Goal: Transaction & Acquisition: Purchase product/service

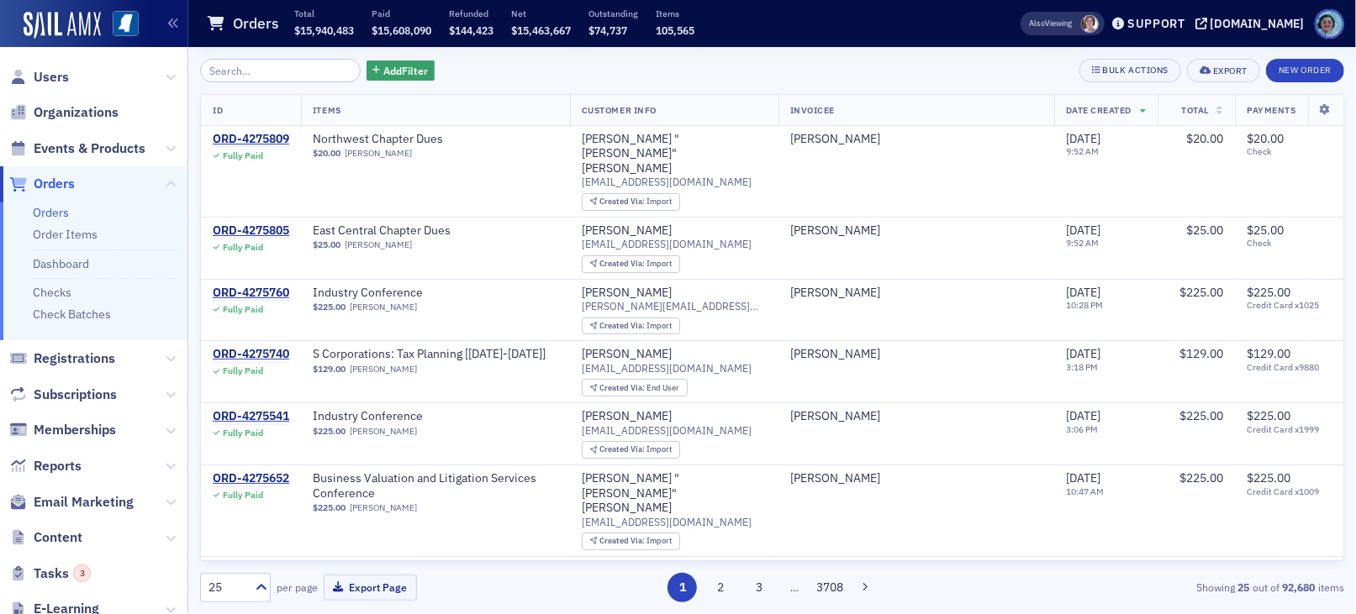
click at [50, 185] on span "Orders" at bounding box center [54, 184] width 41 height 18
click at [1295, 66] on button "New Order" at bounding box center [1305, 71] width 78 height 24
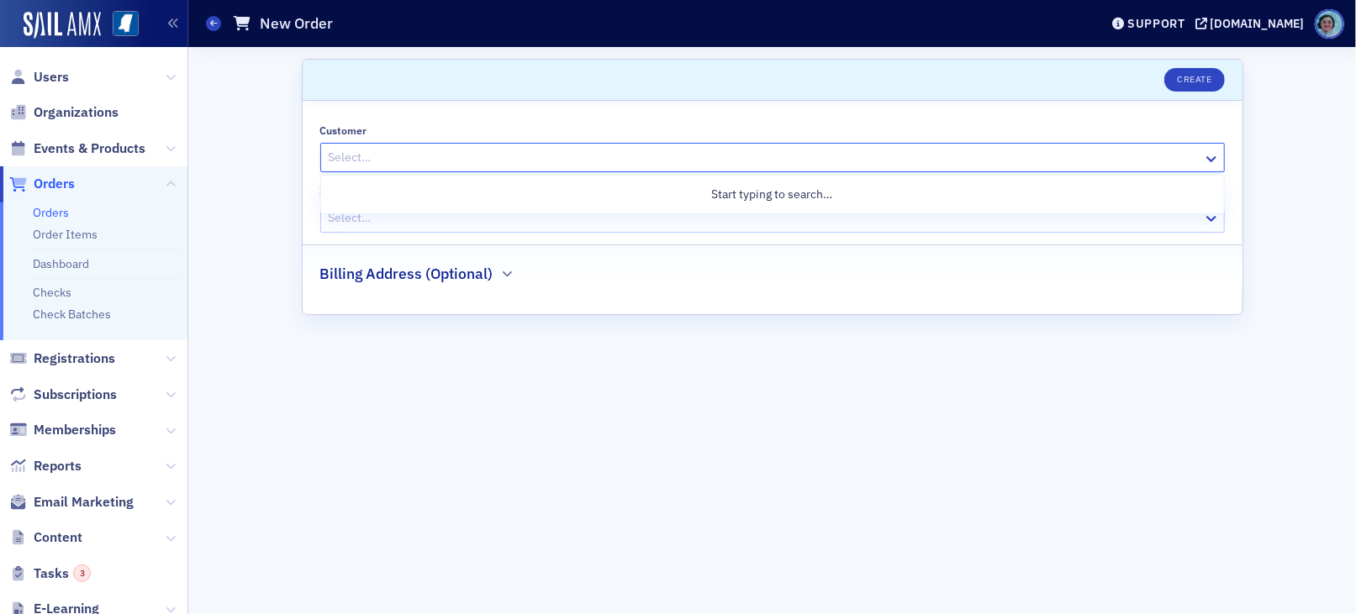
click at [692, 165] on div at bounding box center [764, 157] width 874 height 21
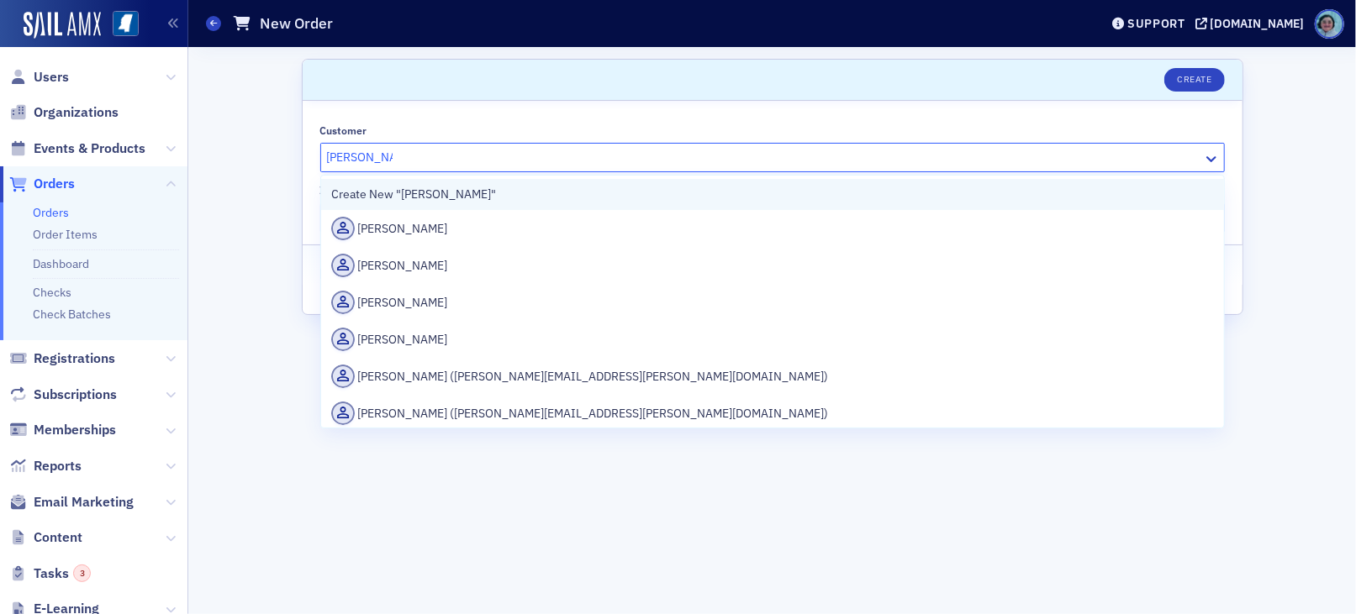
click at [602, 196] on div "Create New "[PERSON_NAME]"" at bounding box center [772, 195] width 882 height 18
type input "[PERSON_NAME]"
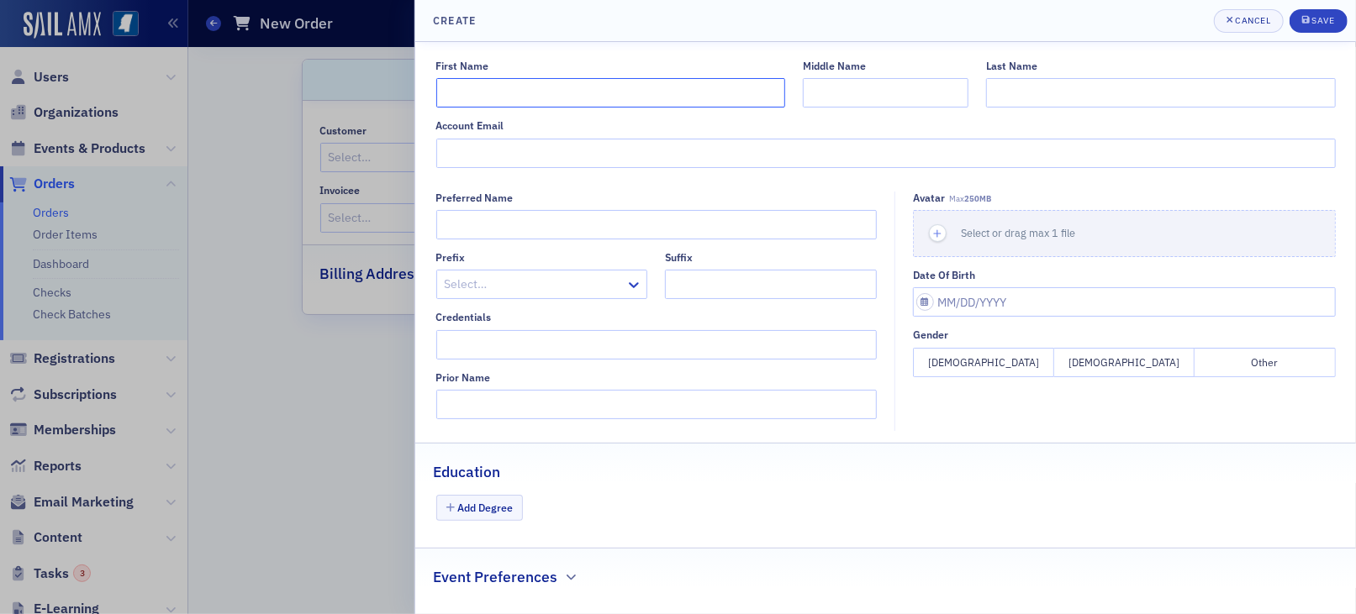
click at [540, 95] on input "First Name" at bounding box center [610, 92] width 349 height 29
type input "Rona"
type input "[PERSON_NAME]"
type input "[EMAIL_ADDRESS][DOMAIN_NAME]"
click at [1312, 24] on div "Save" at bounding box center [1322, 20] width 23 height 9
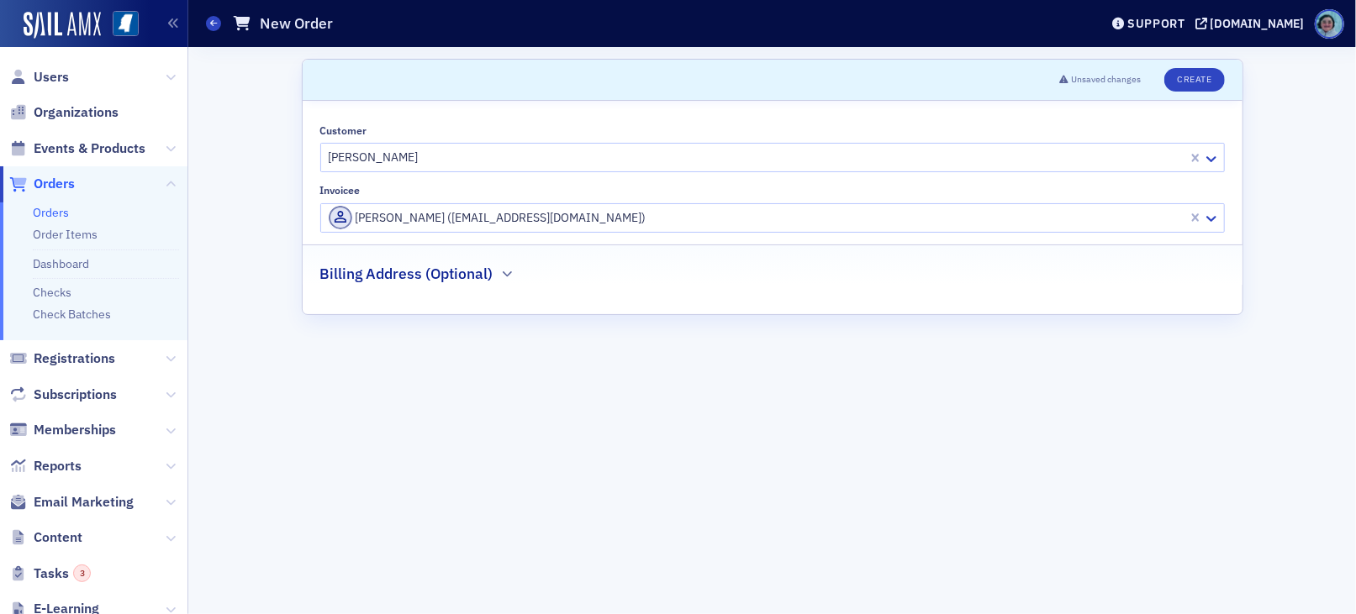
click at [782, 206] on div "[PERSON_NAME] ([EMAIL_ADDRESS][DOMAIN_NAME])" at bounding box center [757, 218] width 856 height 24
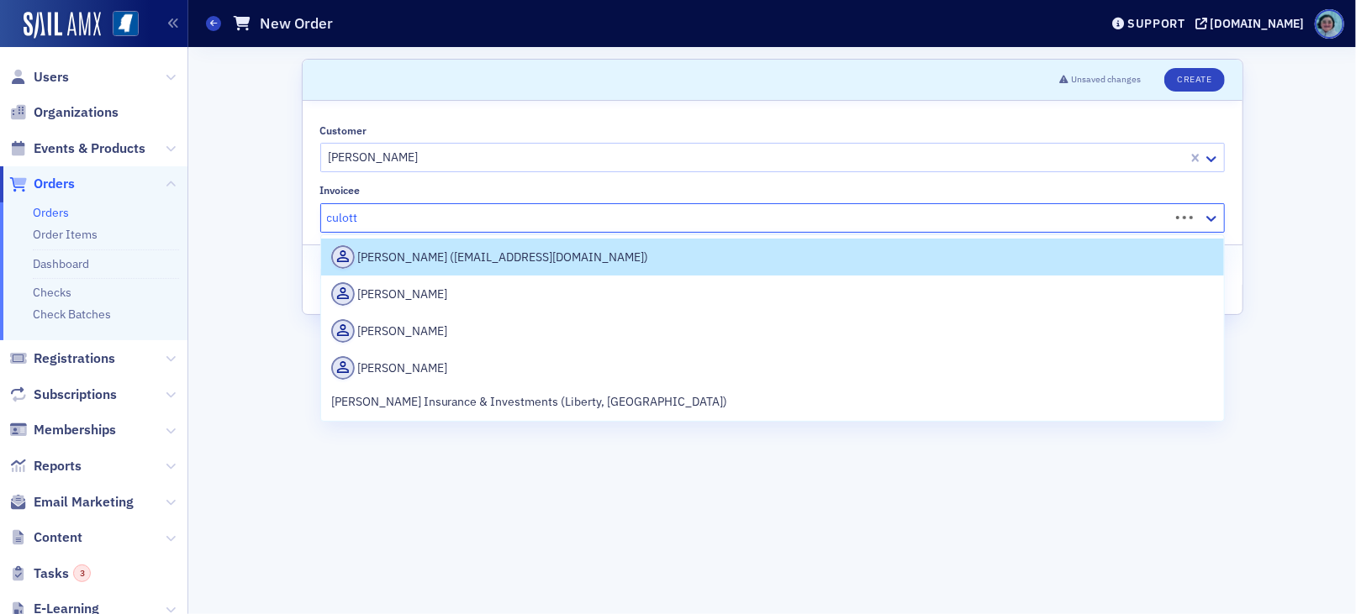
type input "[PERSON_NAME]"
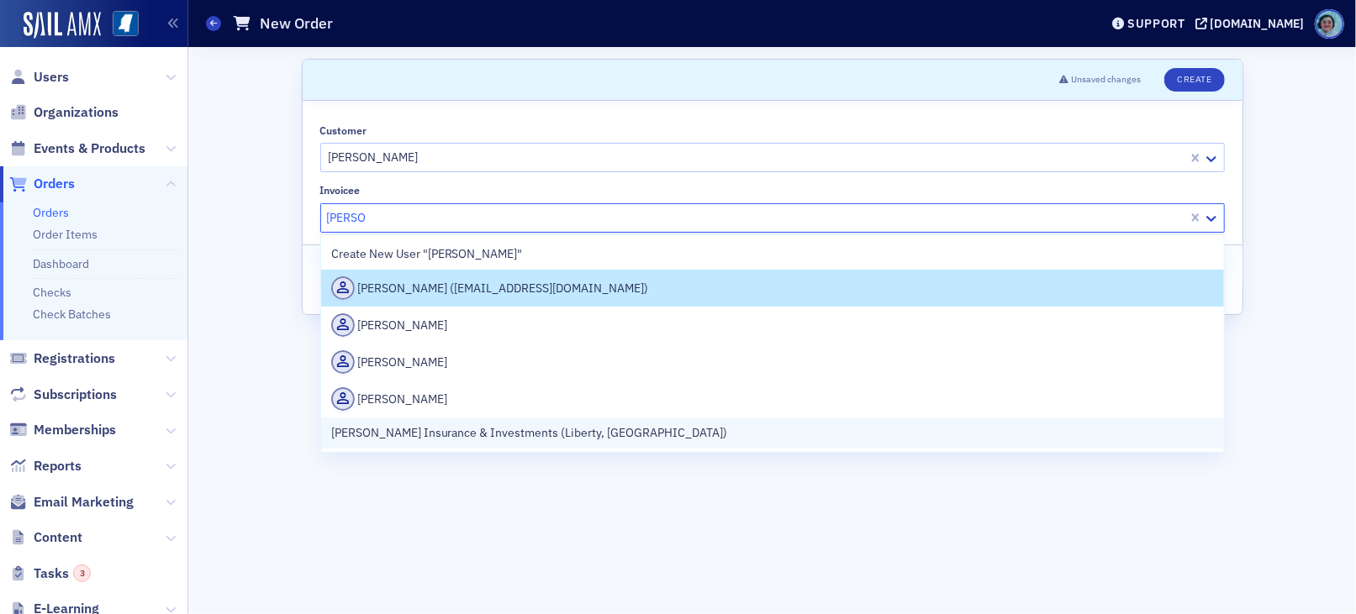
click at [638, 443] on div "[PERSON_NAME] Insurance & Investments (Liberty, [GEOGRAPHIC_DATA])" at bounding box center [772, 433] width 903 height 31
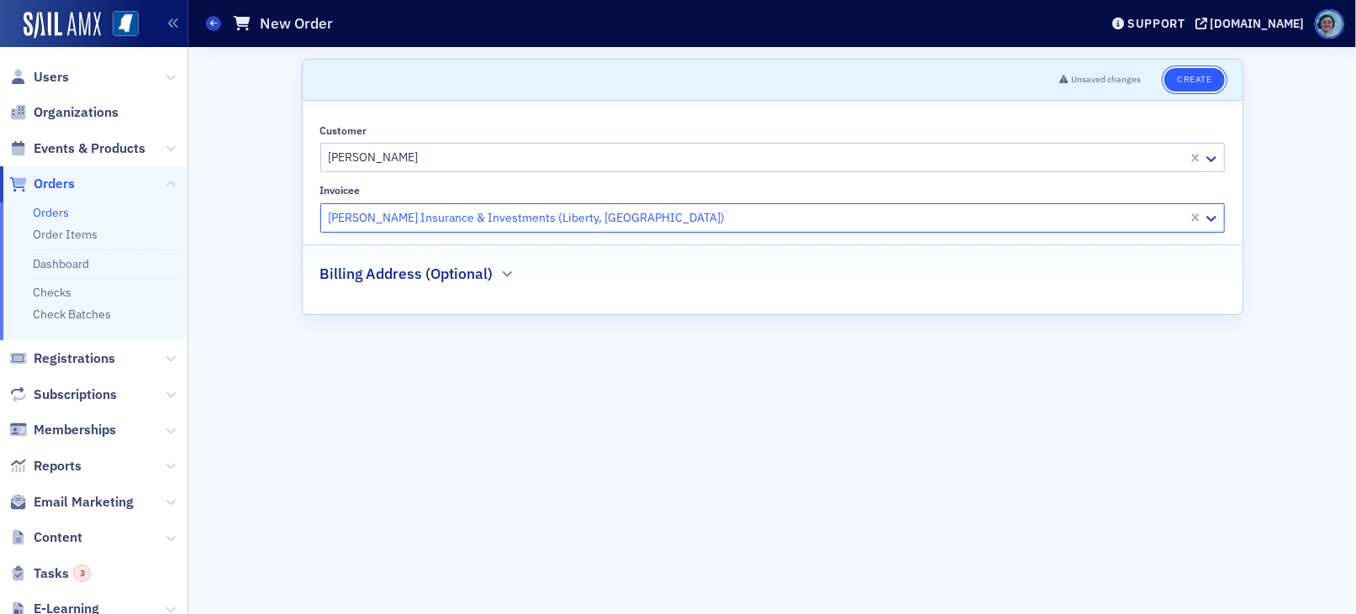
click at [1188, 84] on button "Create" at bounding box center [1194, 80] width 60 height 24
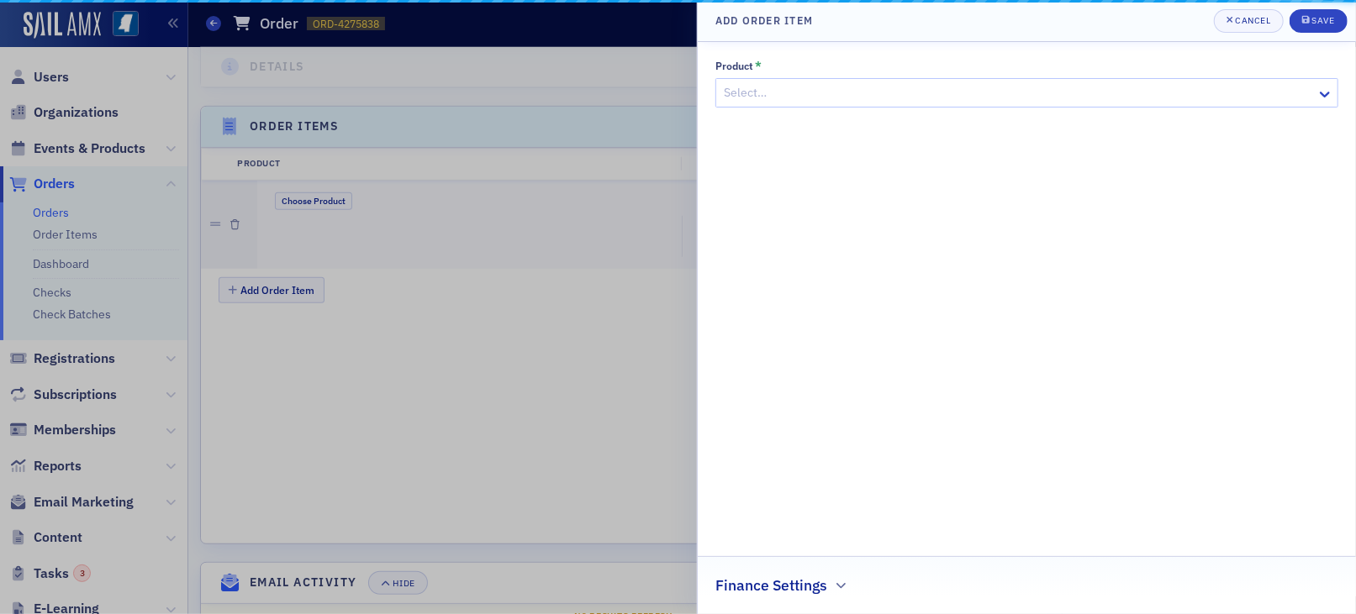
scroll to position [540, 0]
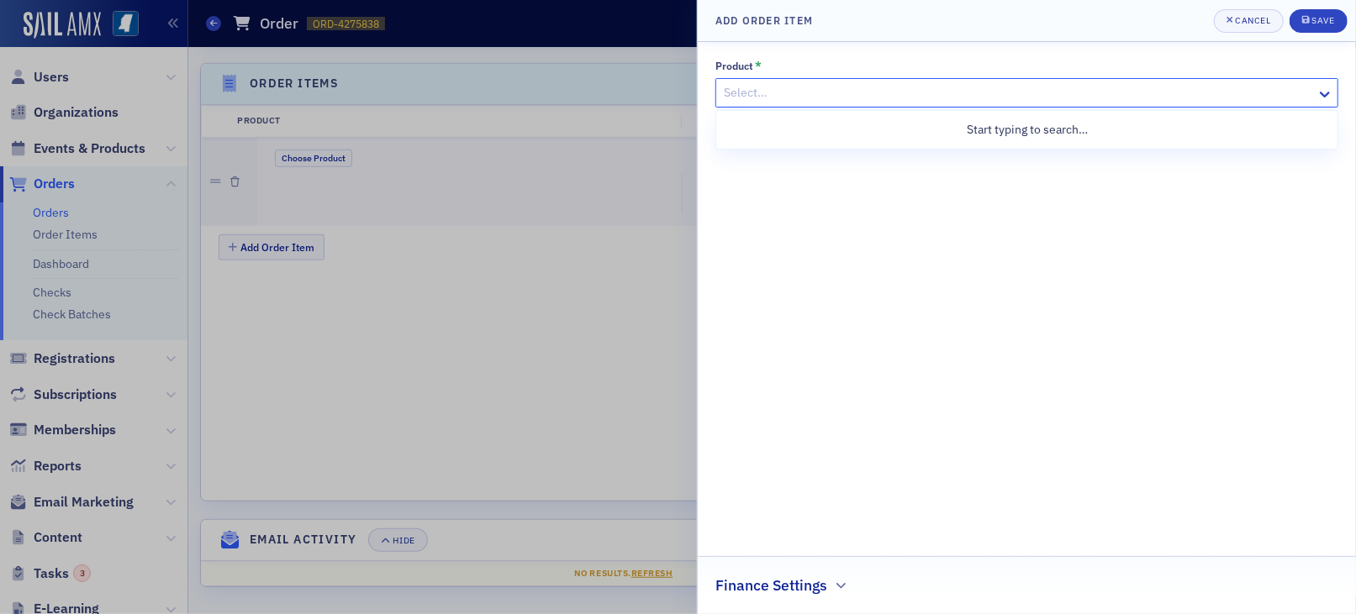
click at [1031, 82] on div "Select…" at bounding box center [1016, 93] width 600 height 24
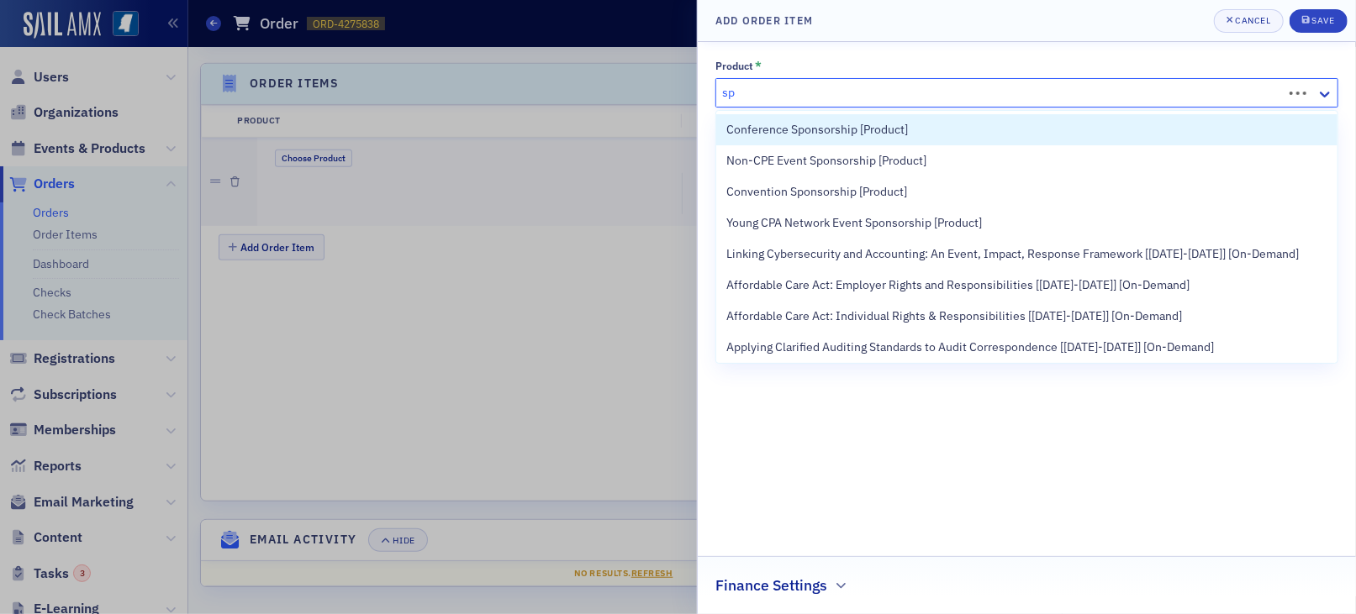
type input "s"
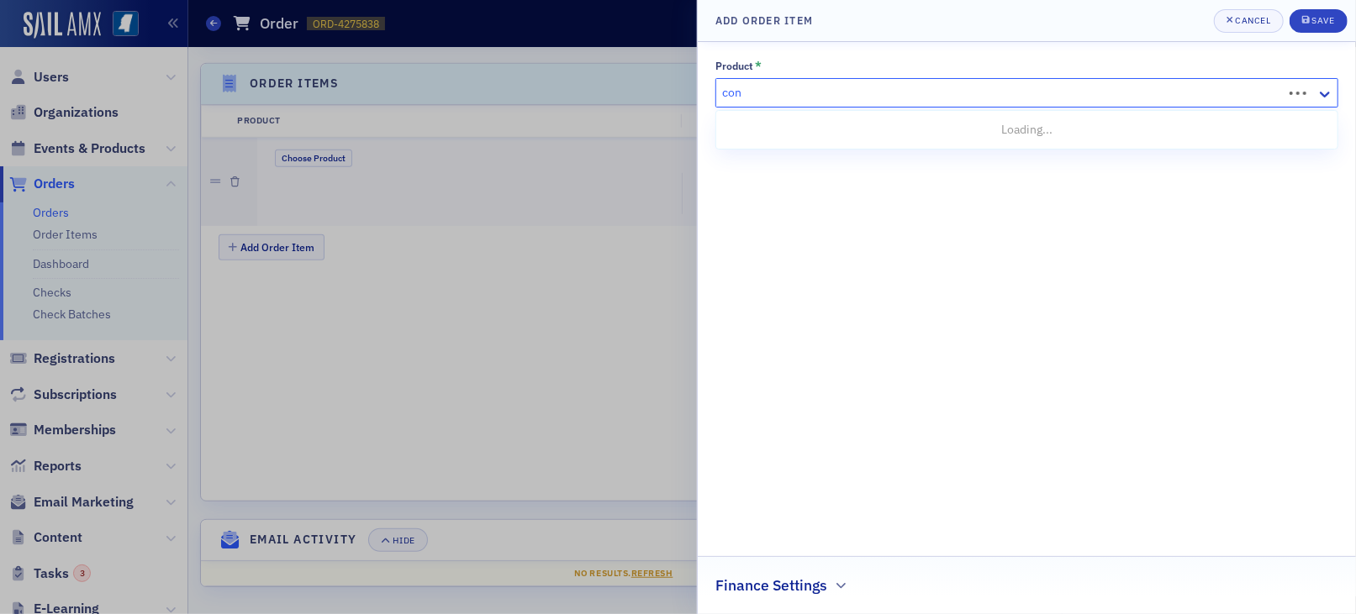
type input "conf"
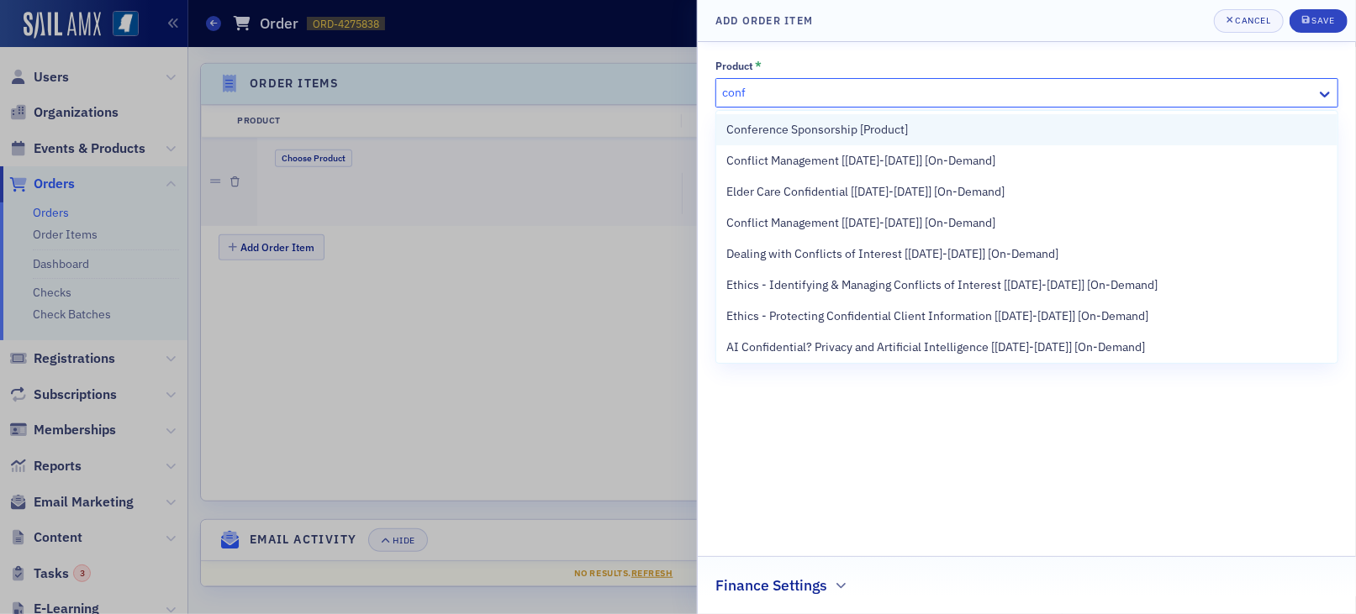
click at [953, 137] on div "Conference Sponsorship [Product]" at bounding box center [1026, 130] width 601 height 18
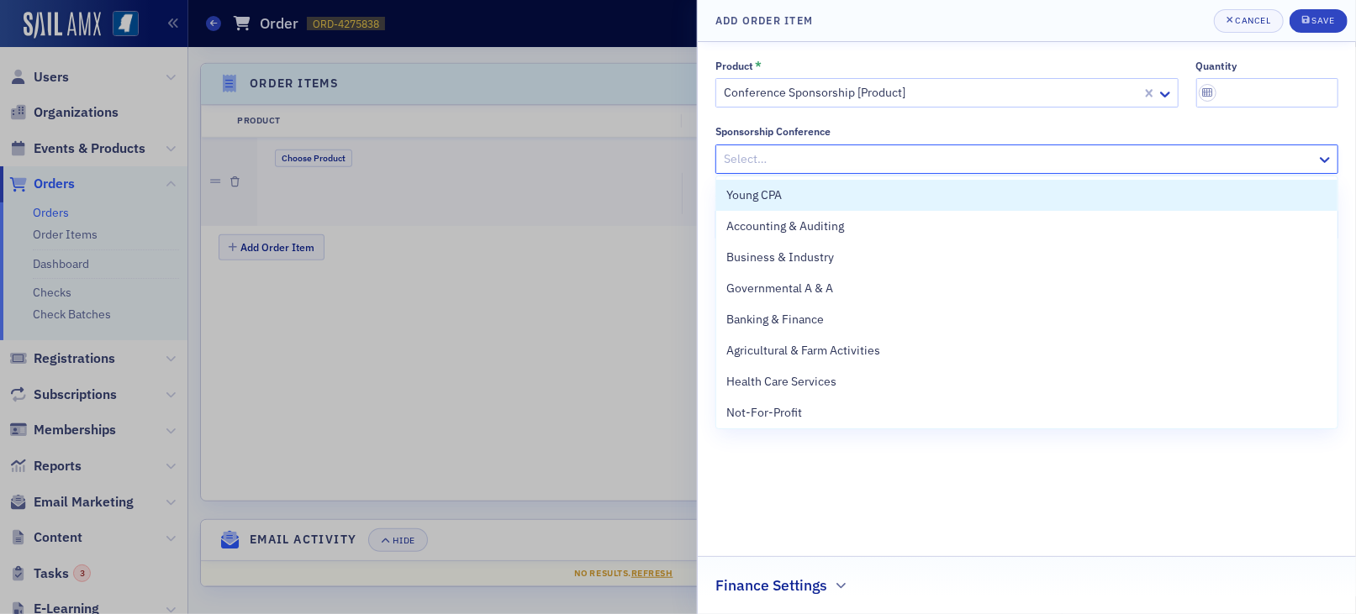
click at [906, 153] on div at bounding box center [1018, 159] width 593 height 21
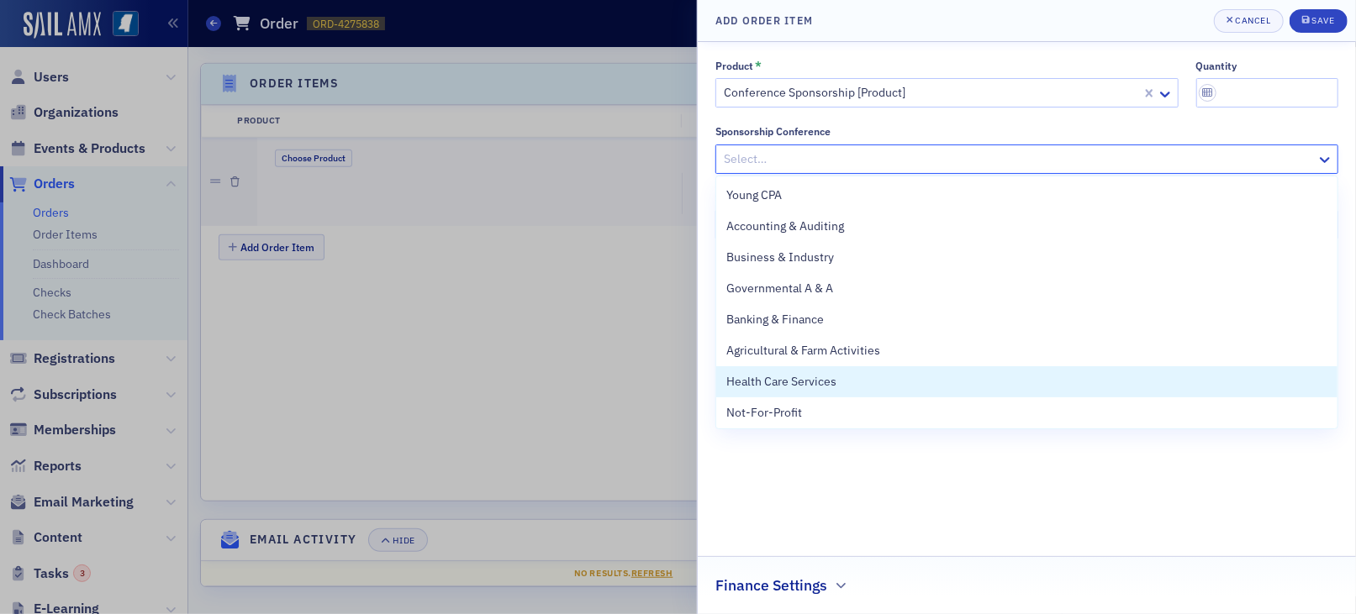
scroll to position [127, 0]
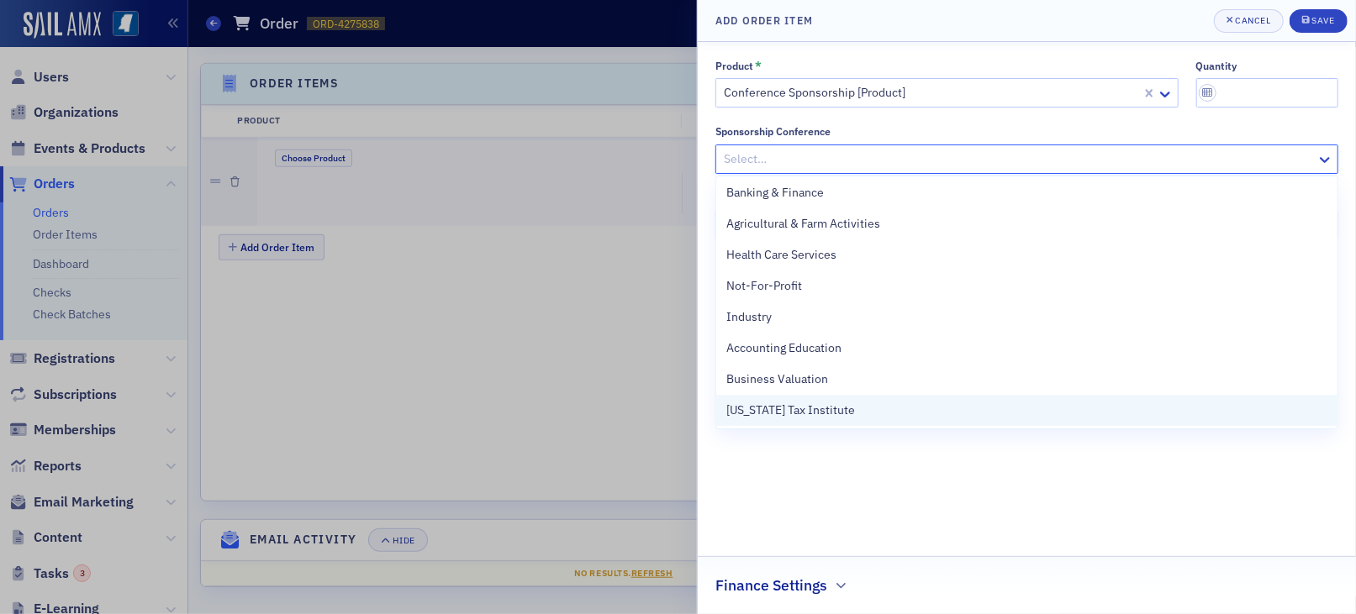
click at [821, 408] on span "[US_STATE] Tax Institute" at bounding box center [790, 411] width 129 height 18
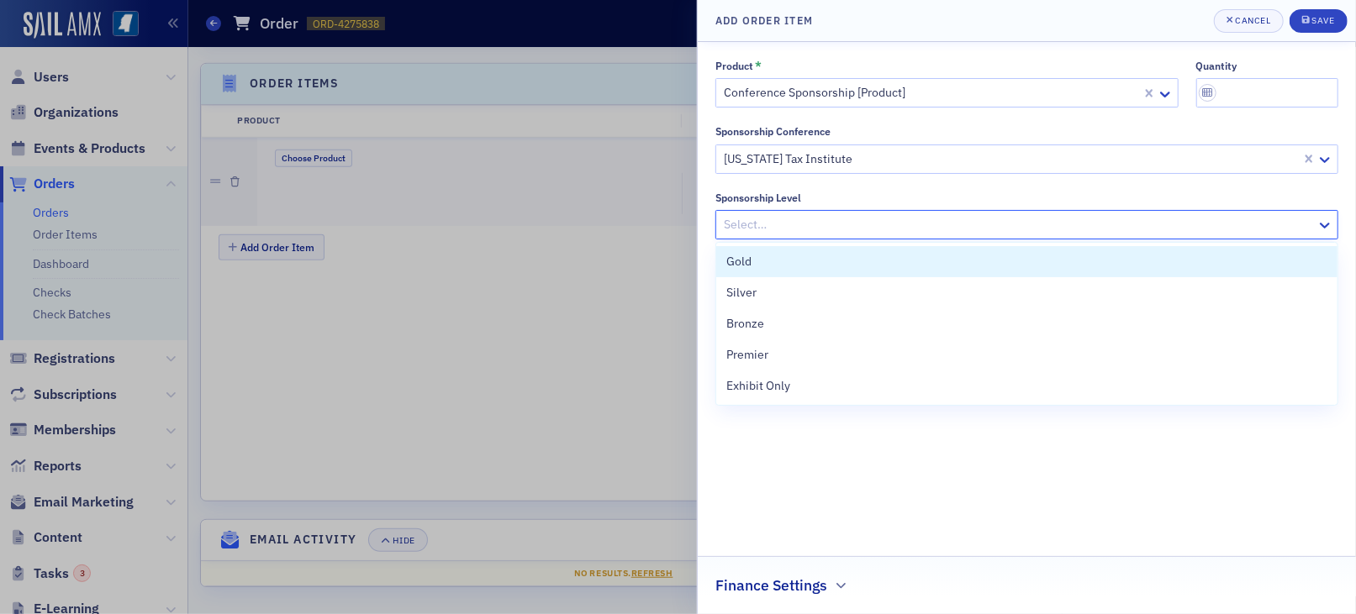
click at [805, 219] on div at bounding box center [1018, 224] width 593 height 21
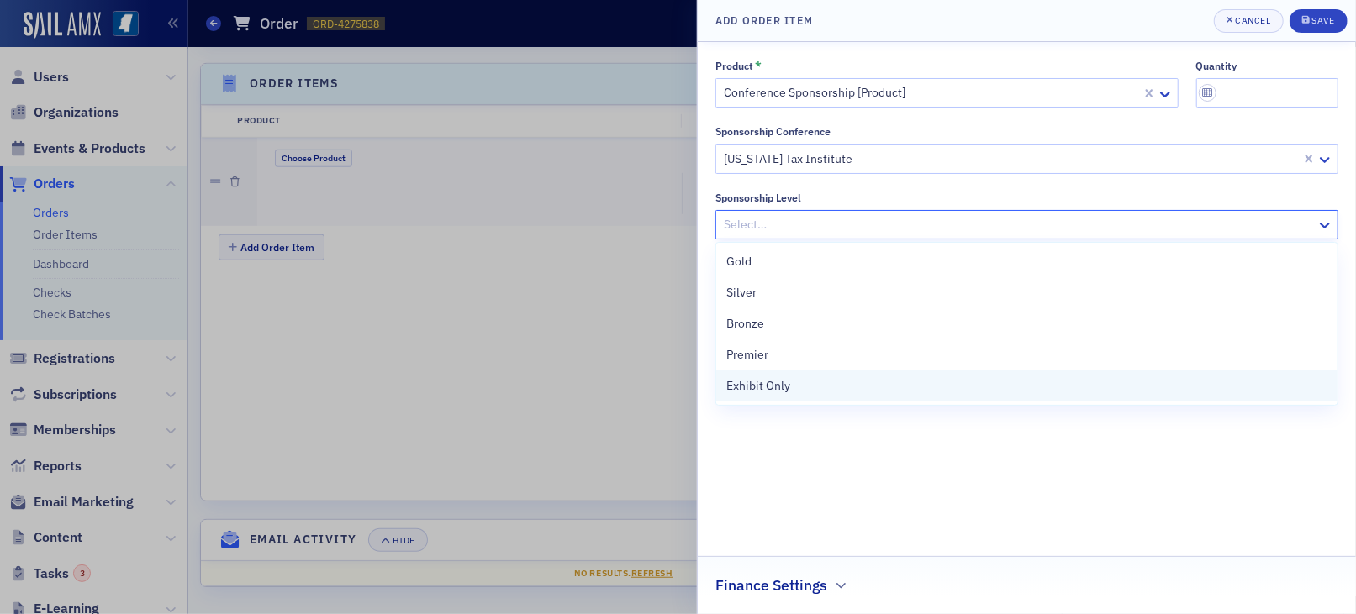
click at [790, 387] on div "Exhibit Only" at bounding box center [1026, 386] width 601 height 18
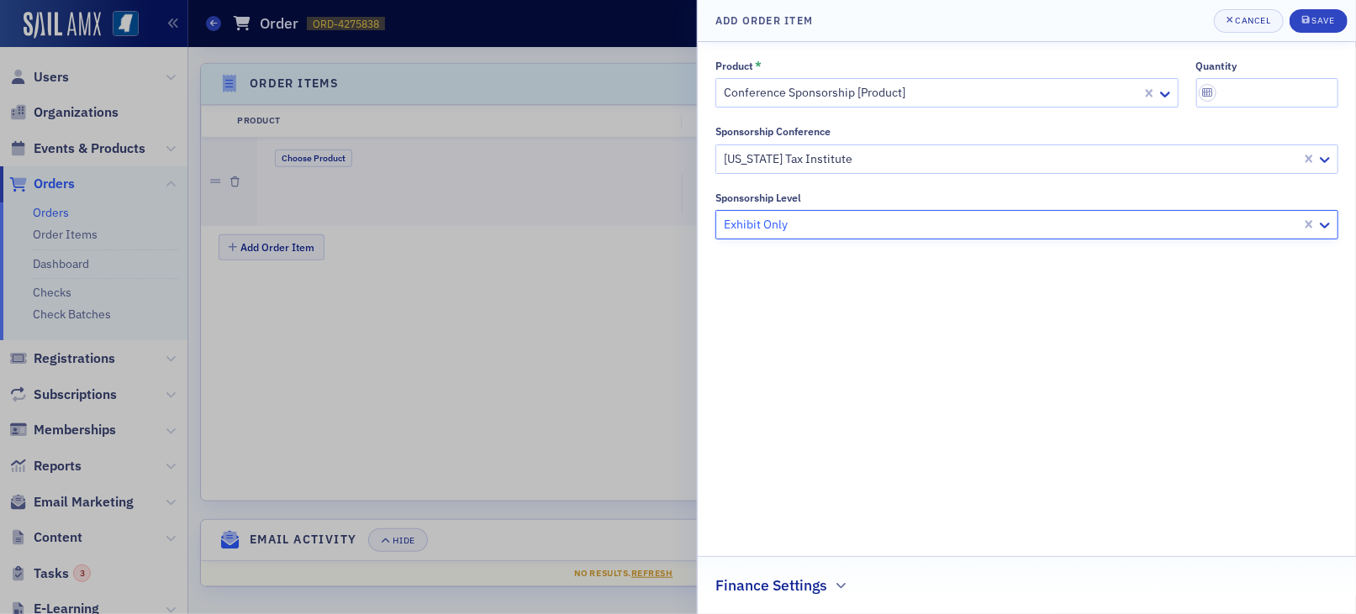
click at [798, 392] on div "Product * Conference Sponsorship [Product] quantity Sponsorship Conference [US_…" at bounding box center [1026, 328] width 623 height 537
click at [1305, 76] on div "quantity" at bounding box center [1267, 84] width 143 height 48
click at [852, 594] on div "Finance Settings" at bounding box center [1026, 577] width 623 height 40
click at [850, 586] on div at bounding box center [1018, 582] width 587 height 21
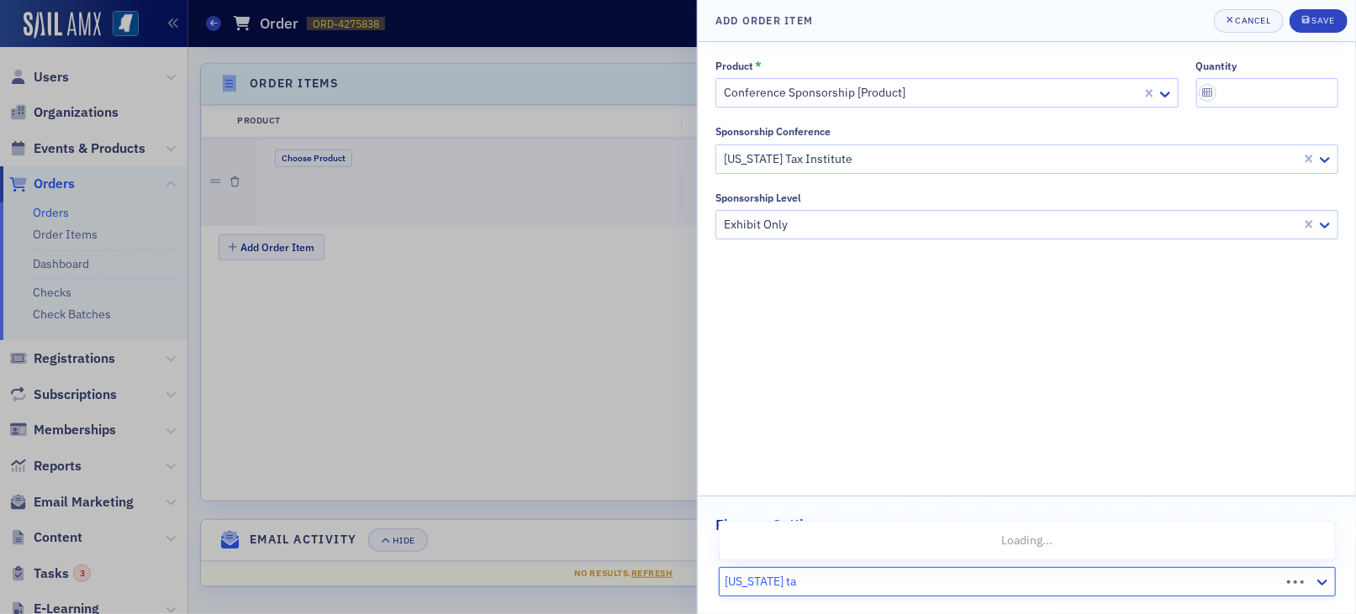
type input "[US_STATE] tax"
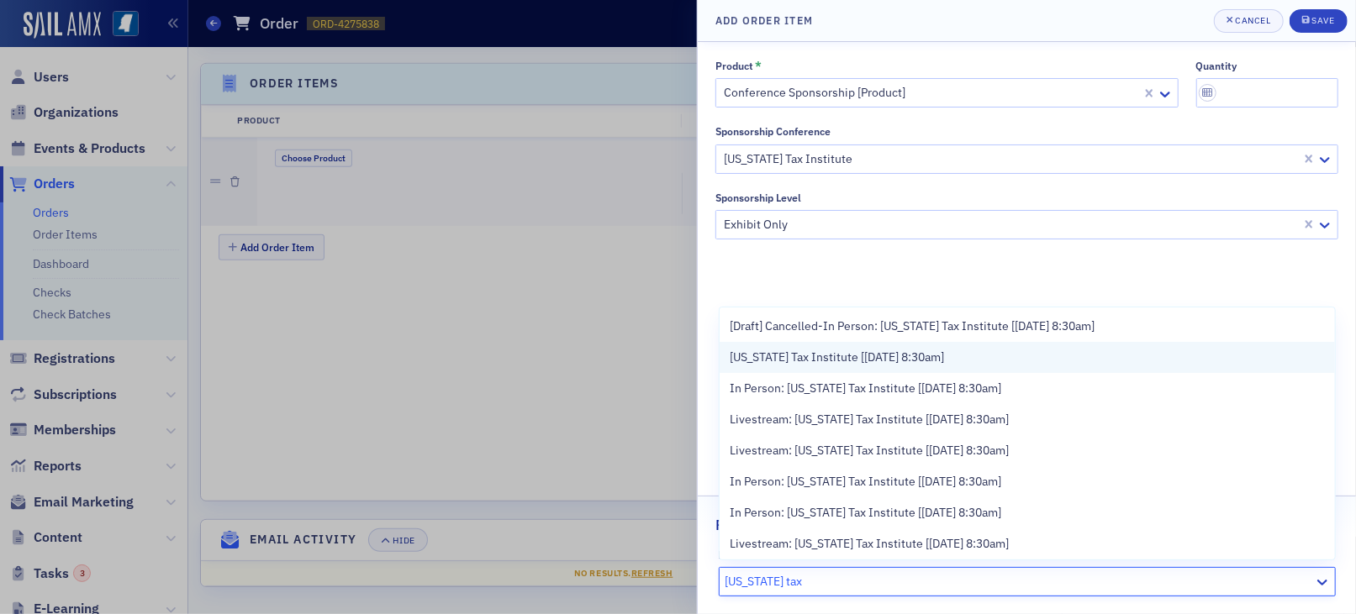
click at [886, 355] on span "[US_STATE] Tax Institute [[DATE] 8:30am]" at bounding box center [837, 358] width 214 height 18
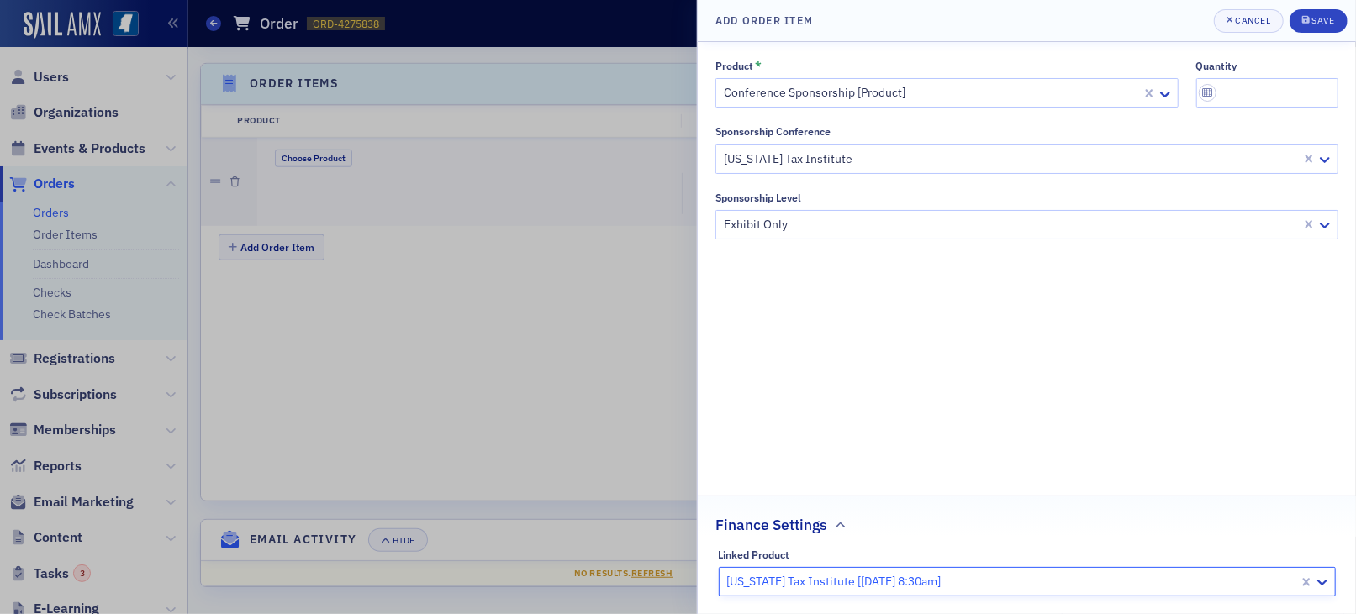
click at [886, 355] on div "Product * Conference Sponsorship [Product] quantity Sponsorship Conference [US_…" at bounding box center [1026, 328] width 623 height 537
click at [1274, 96] on input "quantity" at bounding box center [1267, 92] width 143 height 29
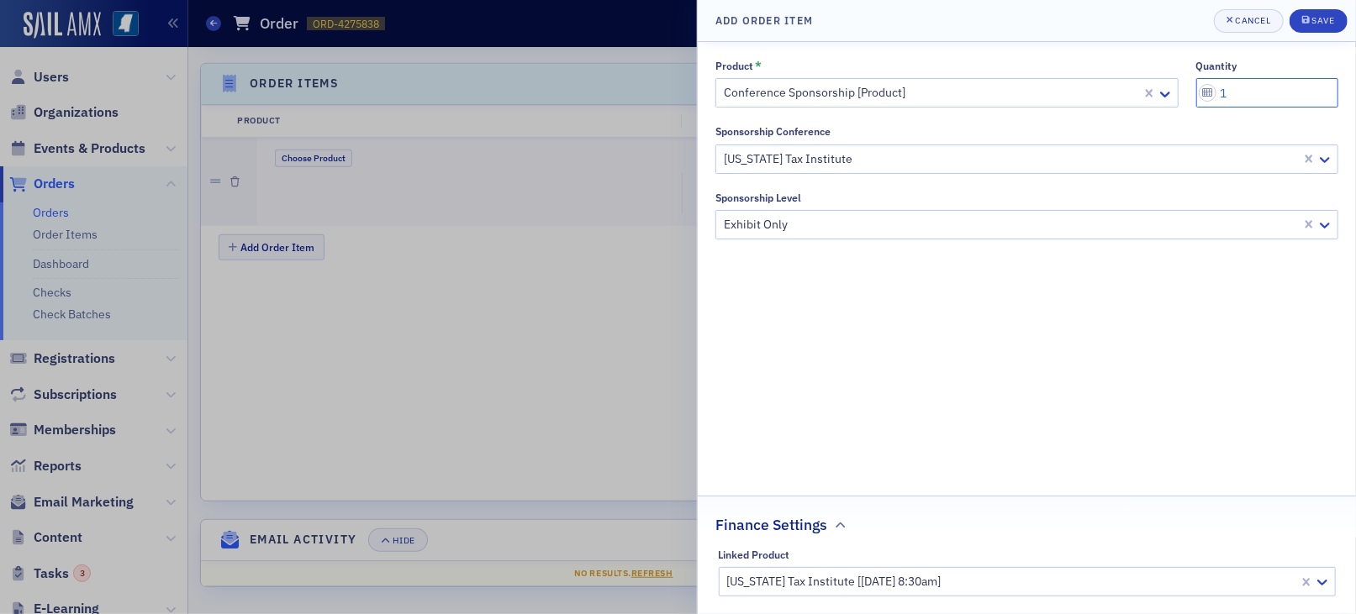
type input "1"
click at [1106, 269] on div "Product * Conference Sponsorship [Product] quantity 1 Sponsorship Conference [U…" at bounding box center [1026, 328] width 623 height 537
click at [1303, 13] on button "Save" at bounding box center [1318, 21] width 58 height 24
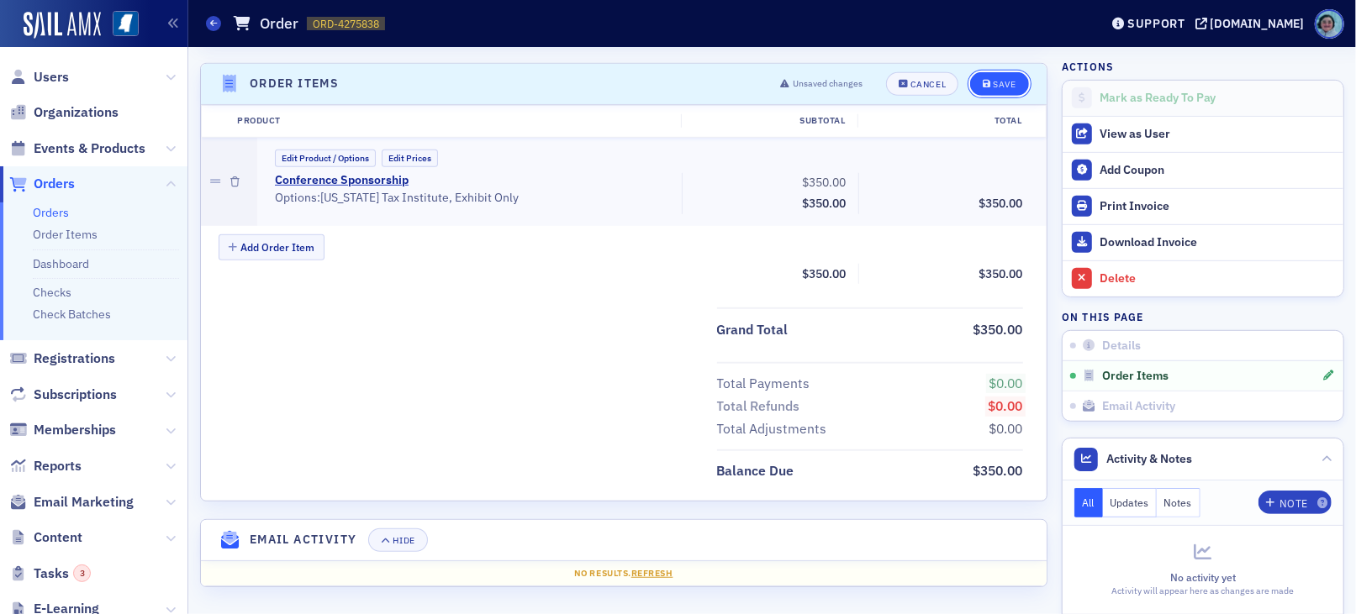
click at [982, 84] on icon "submit" at bounding box center [986, 84] width 8 height 9
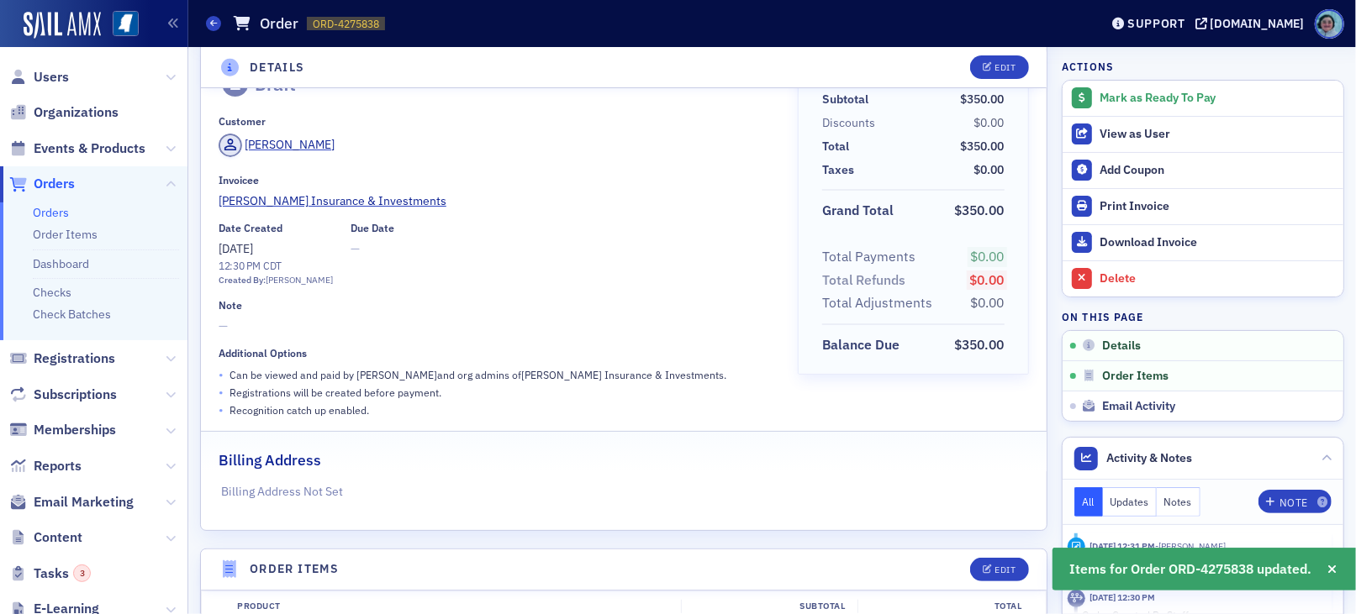
scroll to position [0, 0]
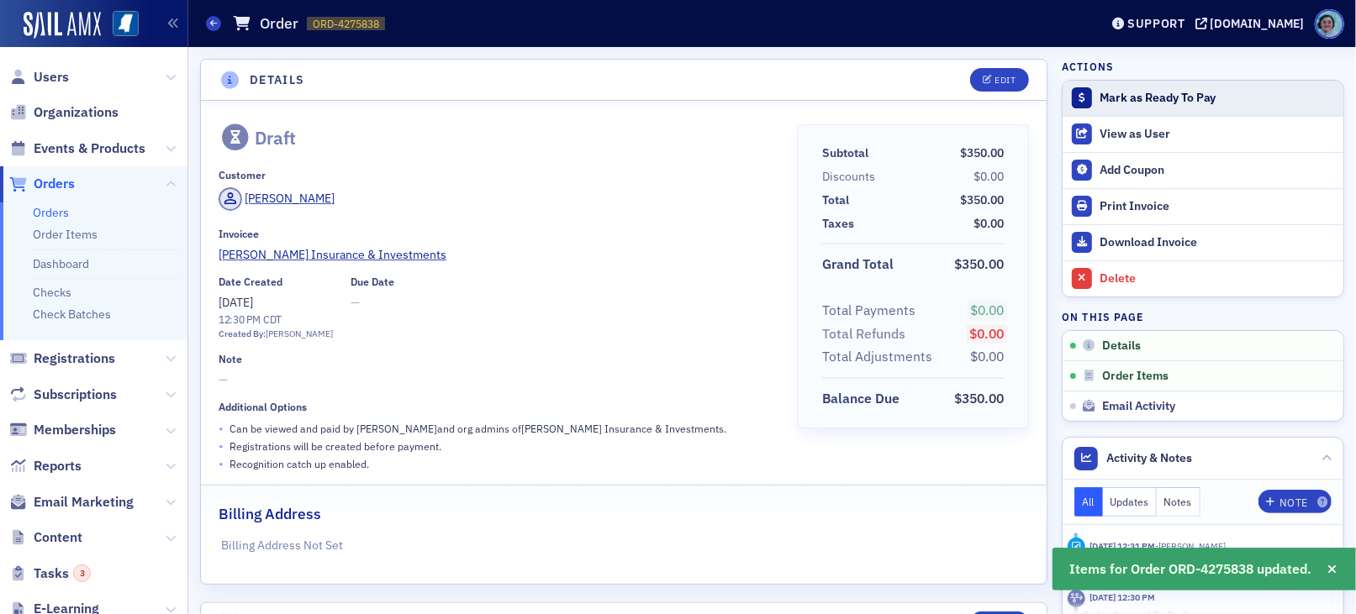
click at [1099, 91] on div "Mark as Ready To Pay" at bounding box center [1216, 98] width 235 height 15
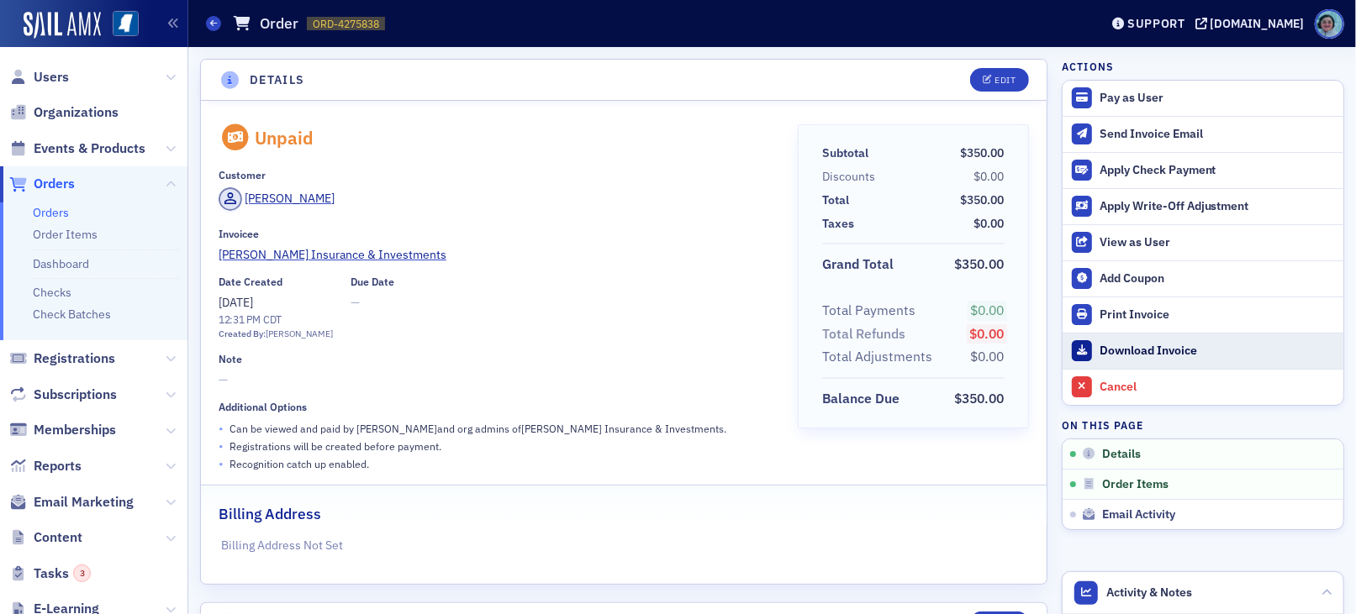
click at [1132, 352] on div "Download Invoice" at bounding box center [1216, 351] width 235 height 15
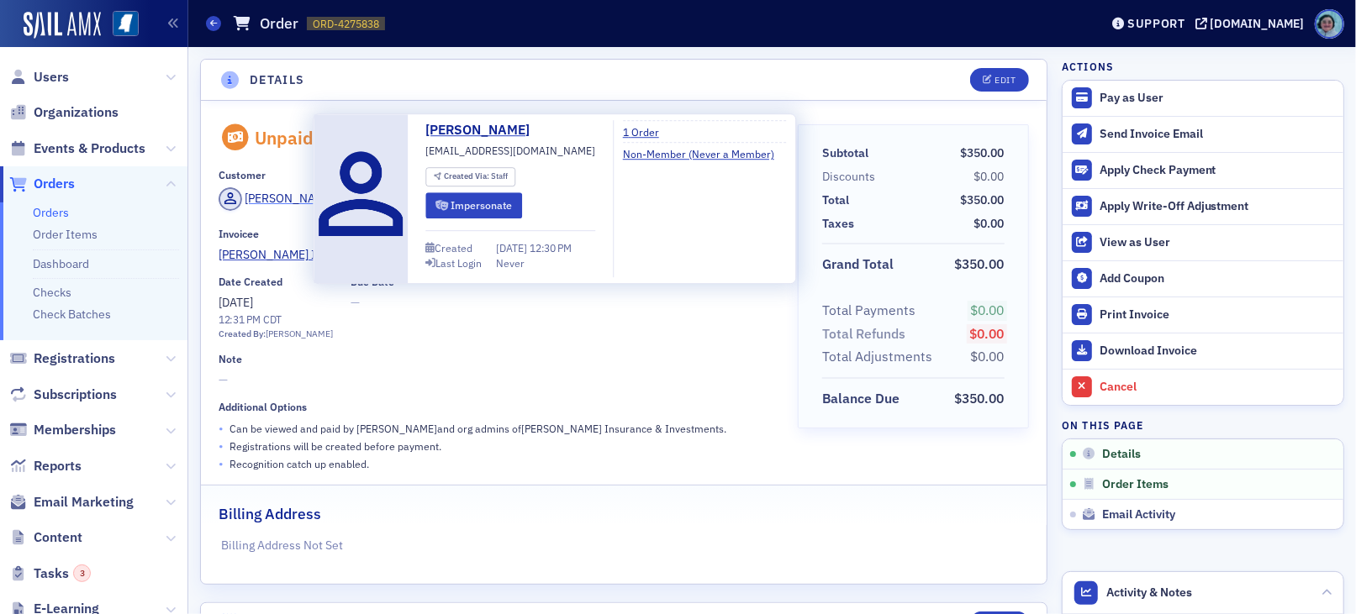
click at [274, 198] on div "[PERSON_NAME]" at bounding box center [290, 199] width 90 height 18
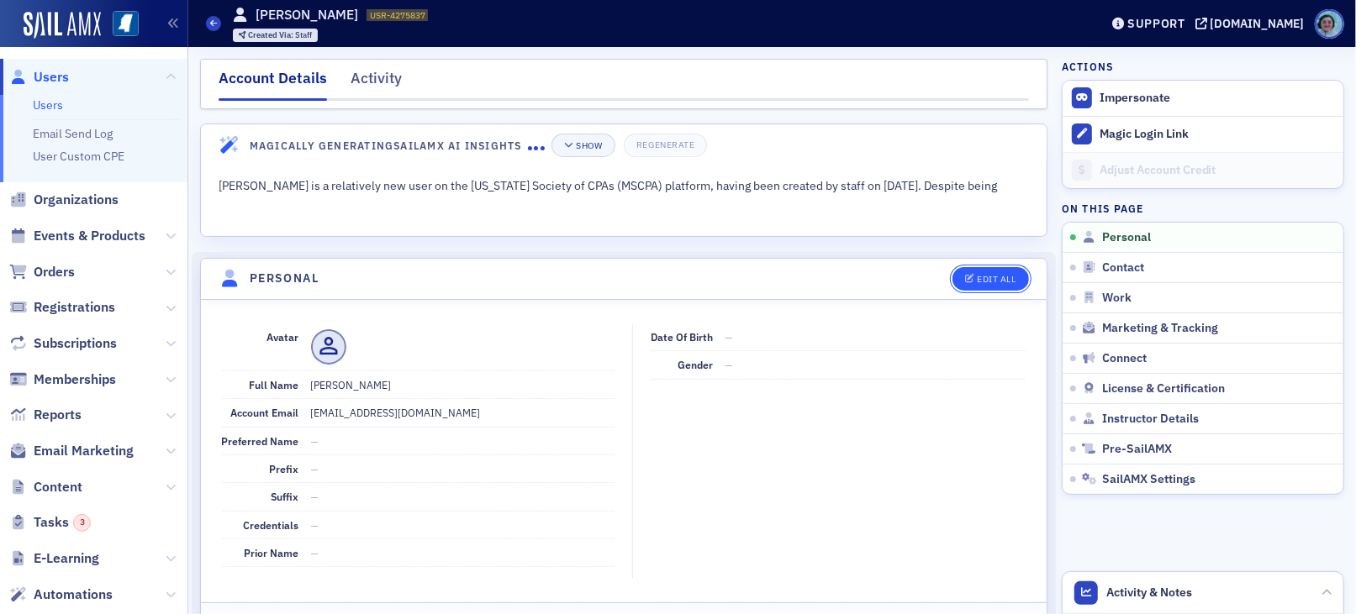
click at [984, 285] on button "Edit All" at bounding box center [990, 279] width 76 height 24
select select "US"
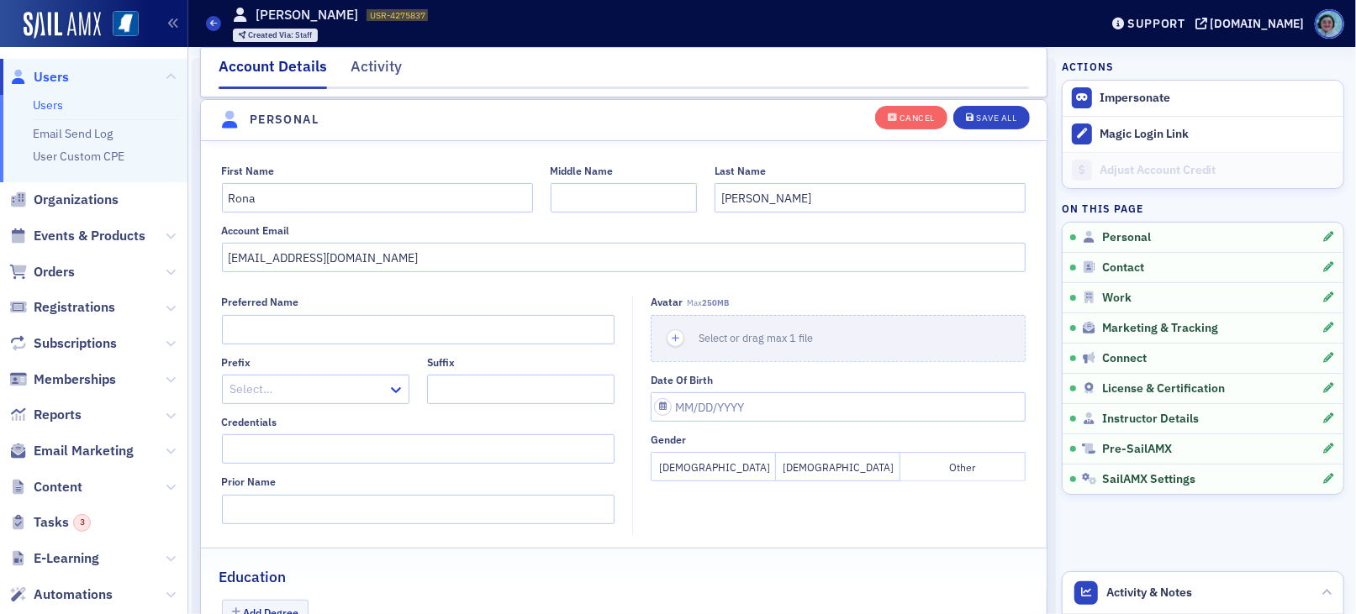
scroll to position [195, 0]
click at [403, 255] on input "[EMAIL_ADDRESS][DOMAIN_NAME]" at bounding box center [624, 256] width 804 height 29
click at [550, 261] on input "[EMAIL_ADDRESS][DOMAIN_NAME]" at bounding box center [624, 256] width 804 height 29
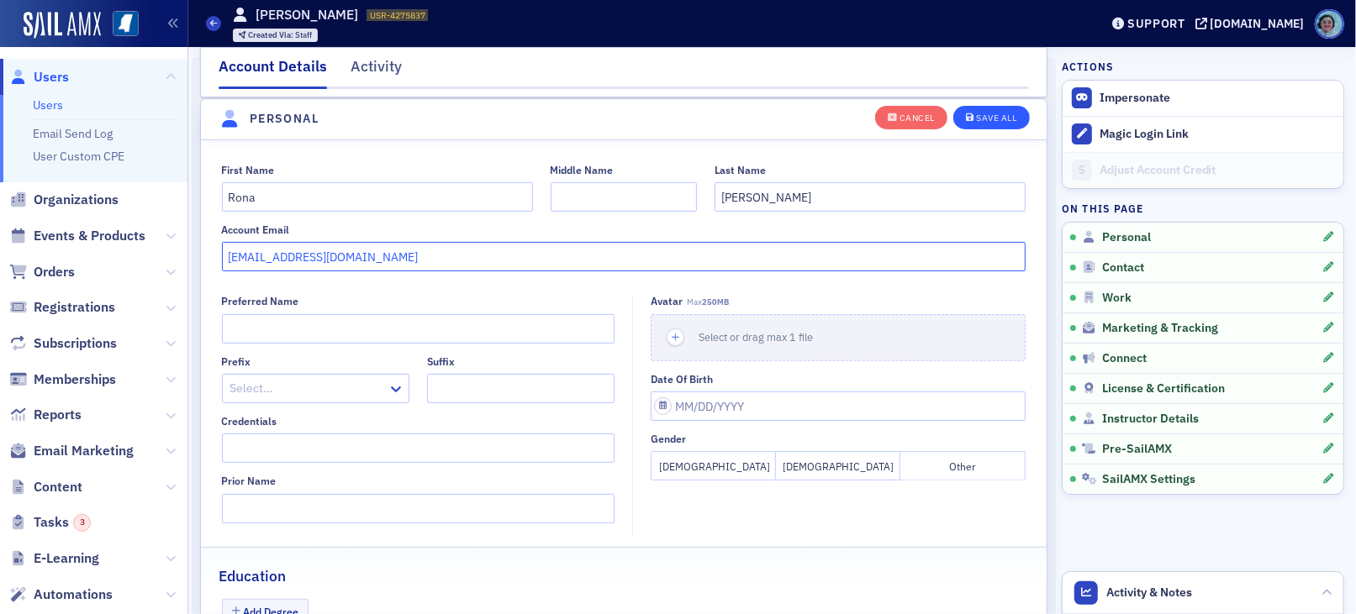
type input "[EMAIL_ADDRESS][DOMAIN_NAME]"
click at [995, 116] on div "Save All" at bounding box center [996, 117] width 40 height 9
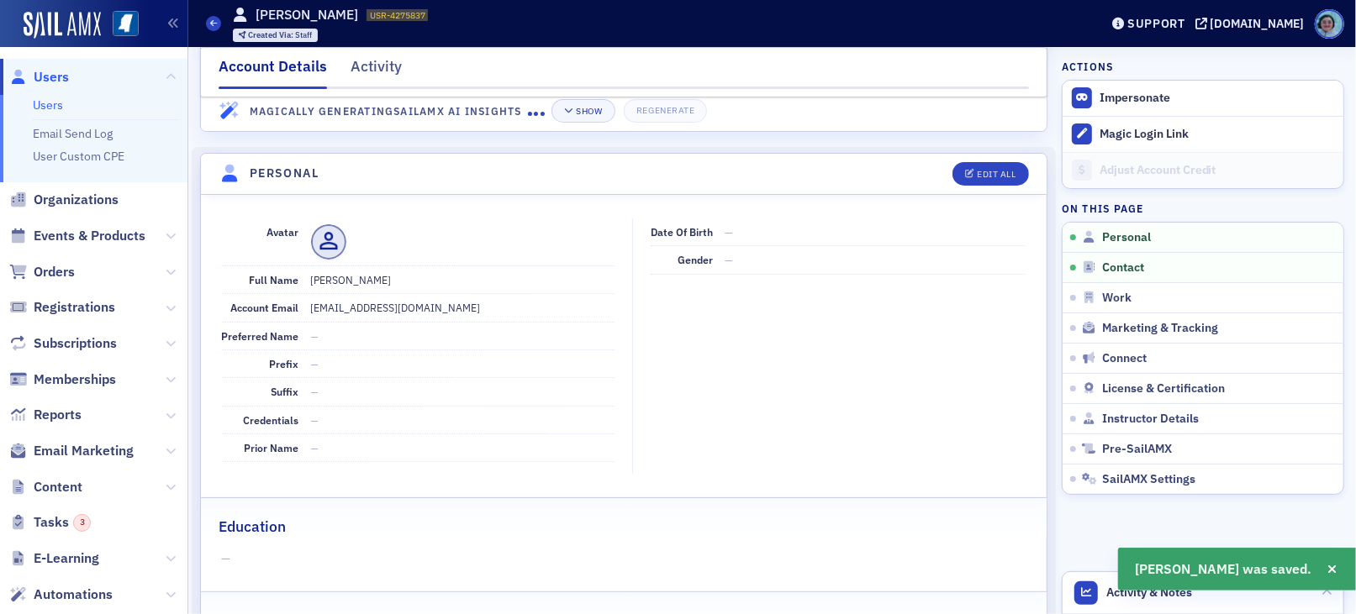
scroll to position [0, 0]
